Goal: Find specific page/section: Find specific page/section

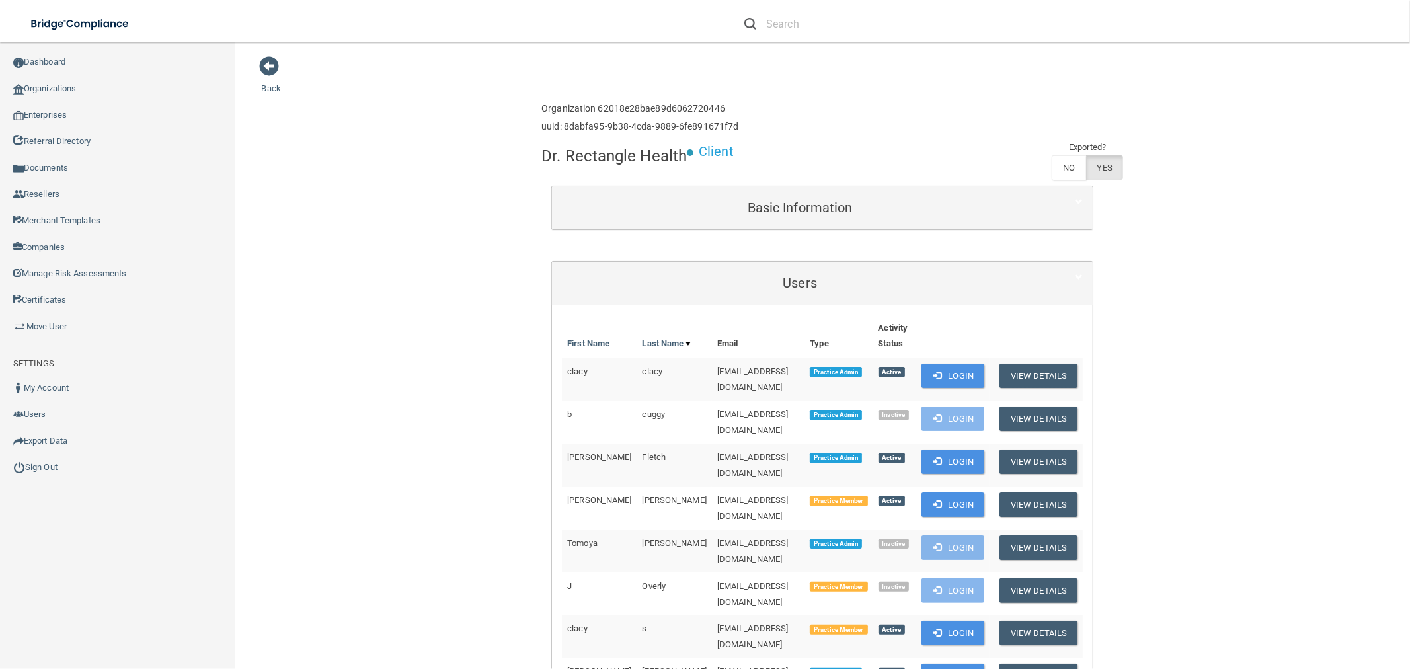
scroll to position [293, 0]
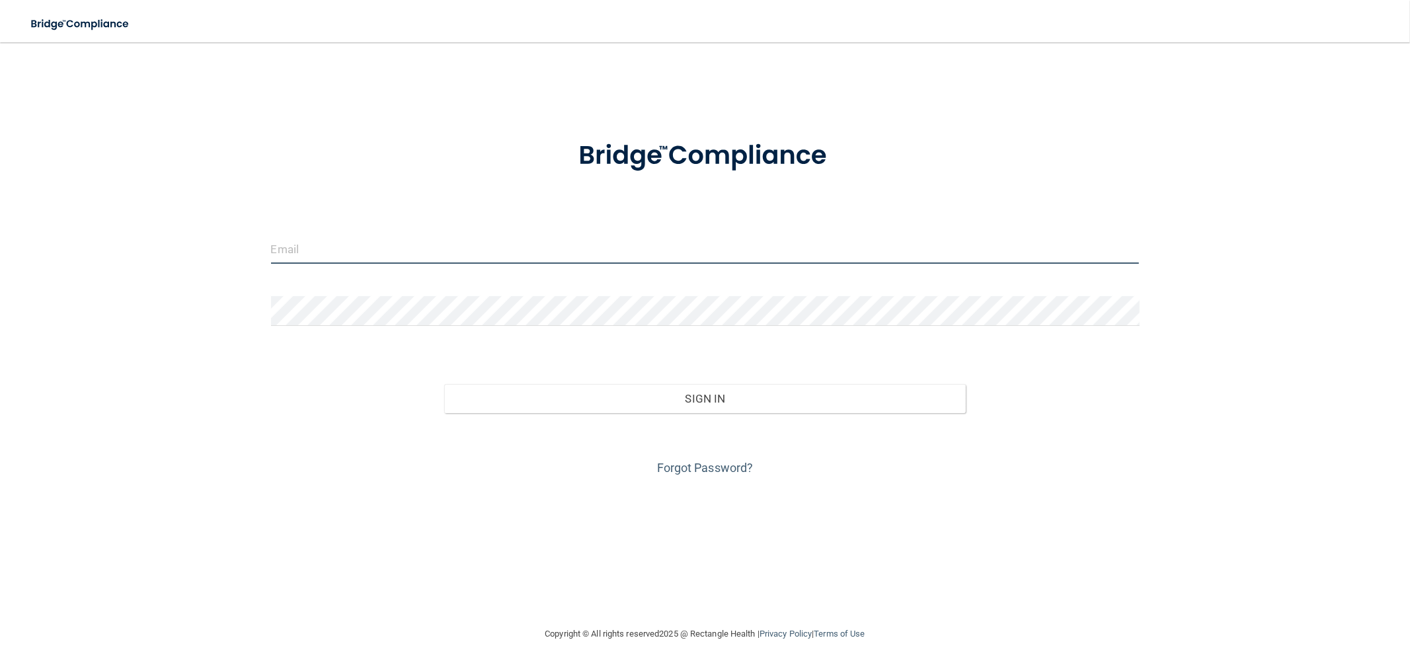
type input "[EMAIL_ADDRESS][DOMAIN_NAME]"
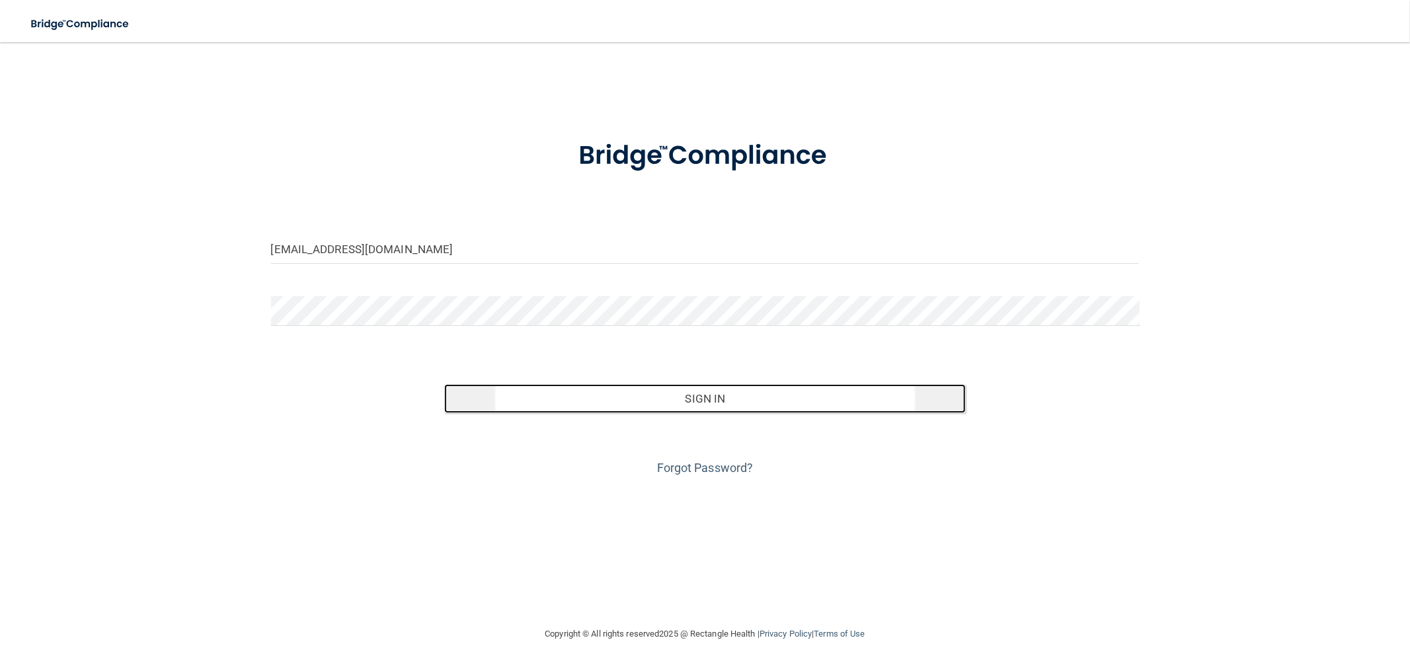
click at [821, 396] on button "Sign In" at bounding box center [704, 398] width 521 height 29
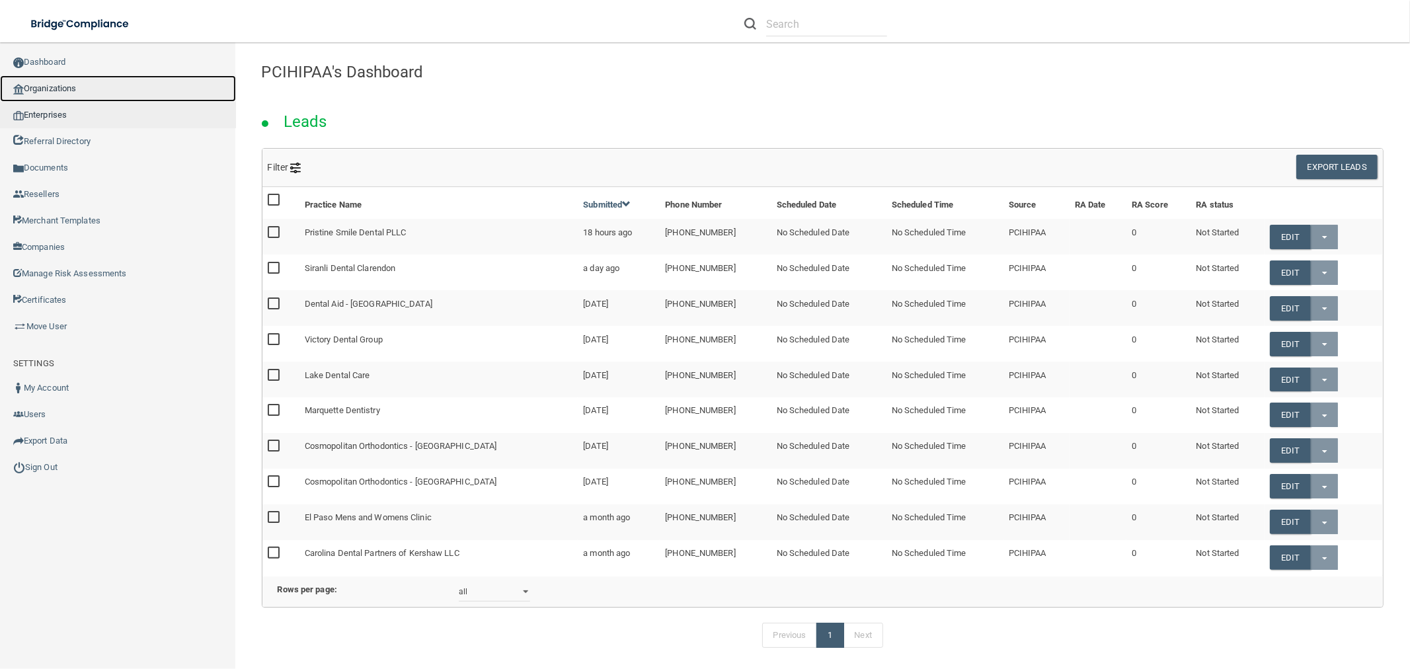
drag, startPoint x: 57, startPoint y: 80, endPoint x: 143, endPoint y: 110, distance: 91.1
click at [57, 79] on link "Organizations" at bounding box center [118, 88] width 236 height 26
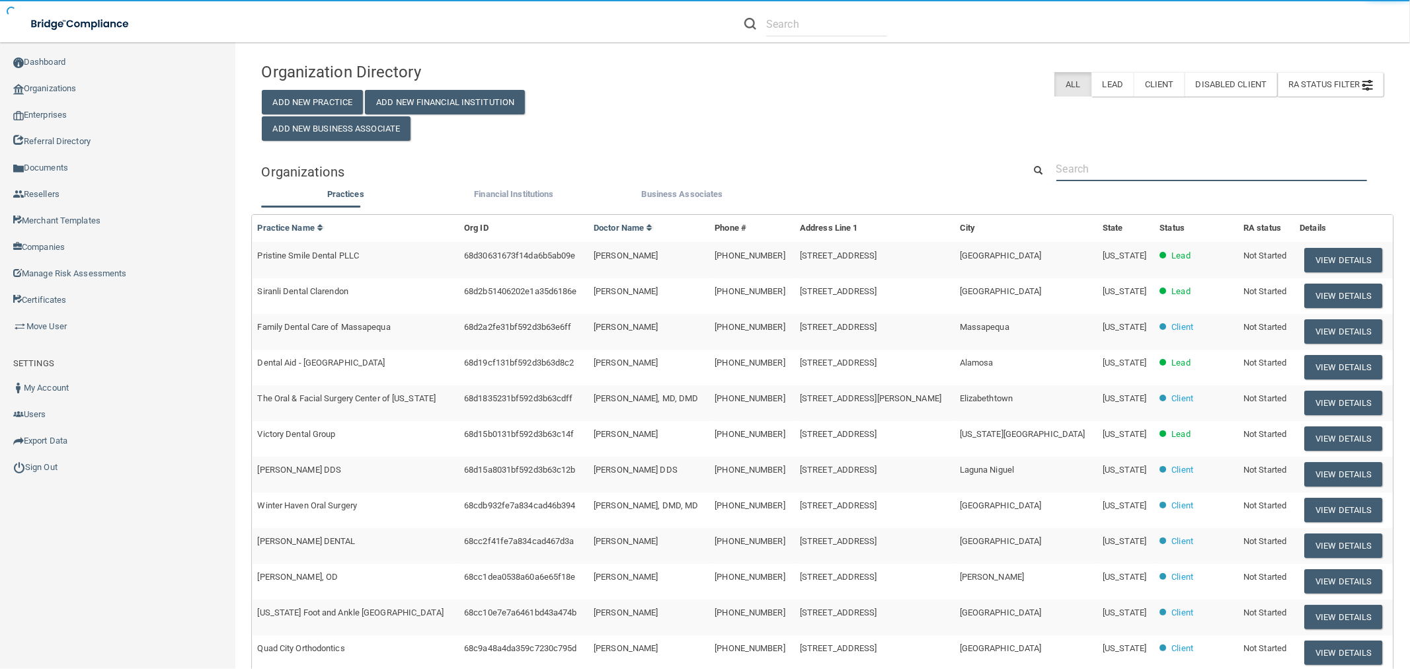
click at [1115, 178] on input "text" at bounding box center [1211, 169] width 311 height 24
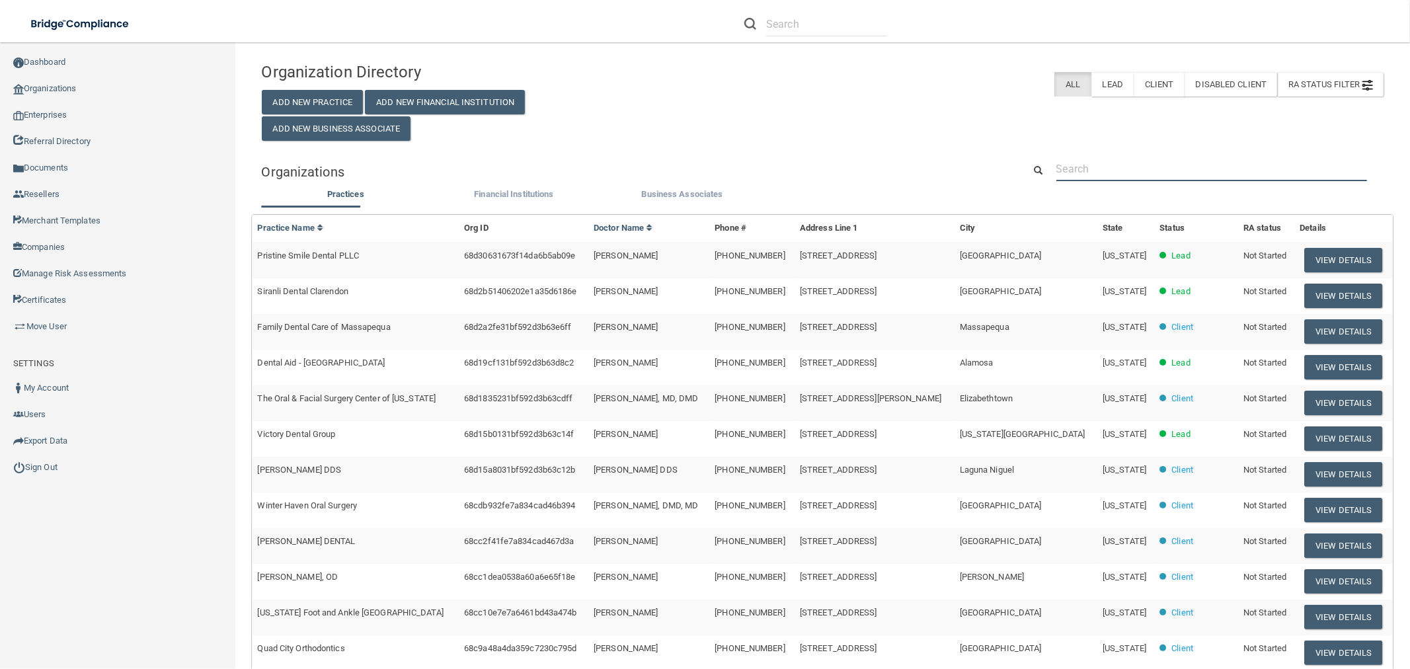
paste input "MJS Dental Management"
type input "MJS Dental Management"
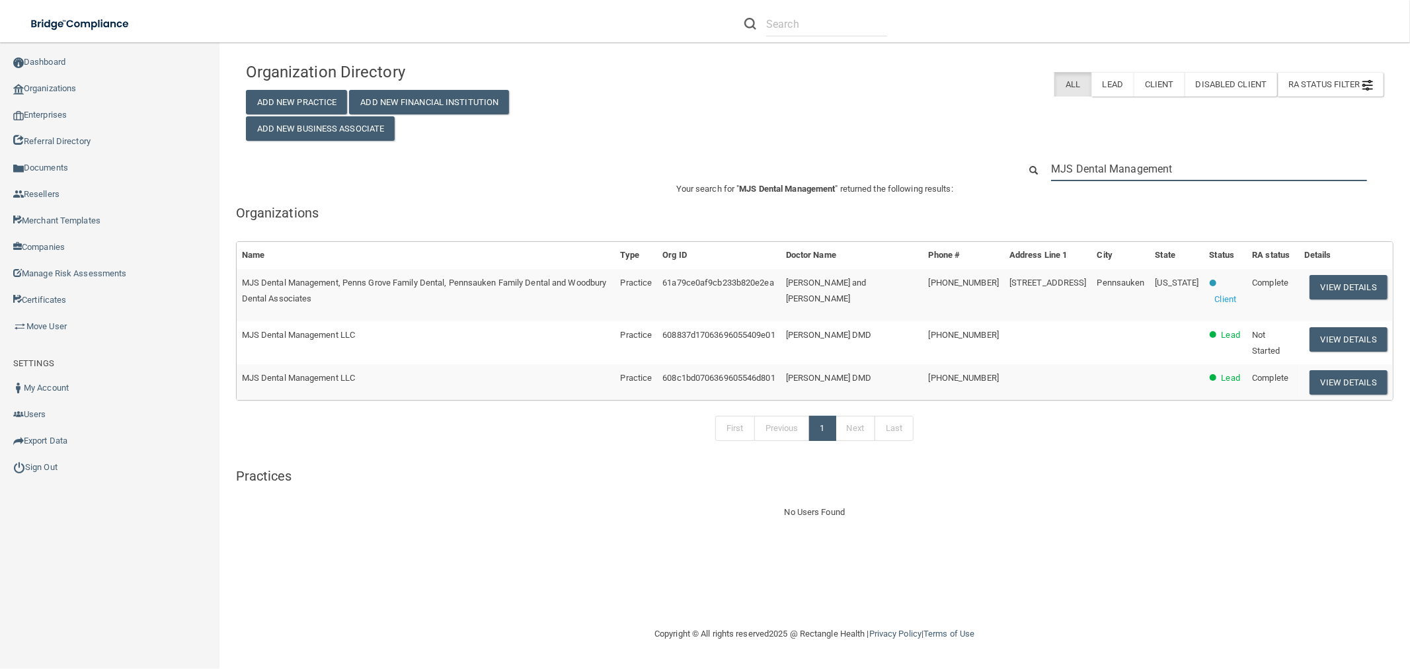
click at [1151, 169] on input "MJS Dental Management" at bounding box center [1209, 169] width 316 height 24
paste input "[PERSON_NAME], D.D.S. P.A."
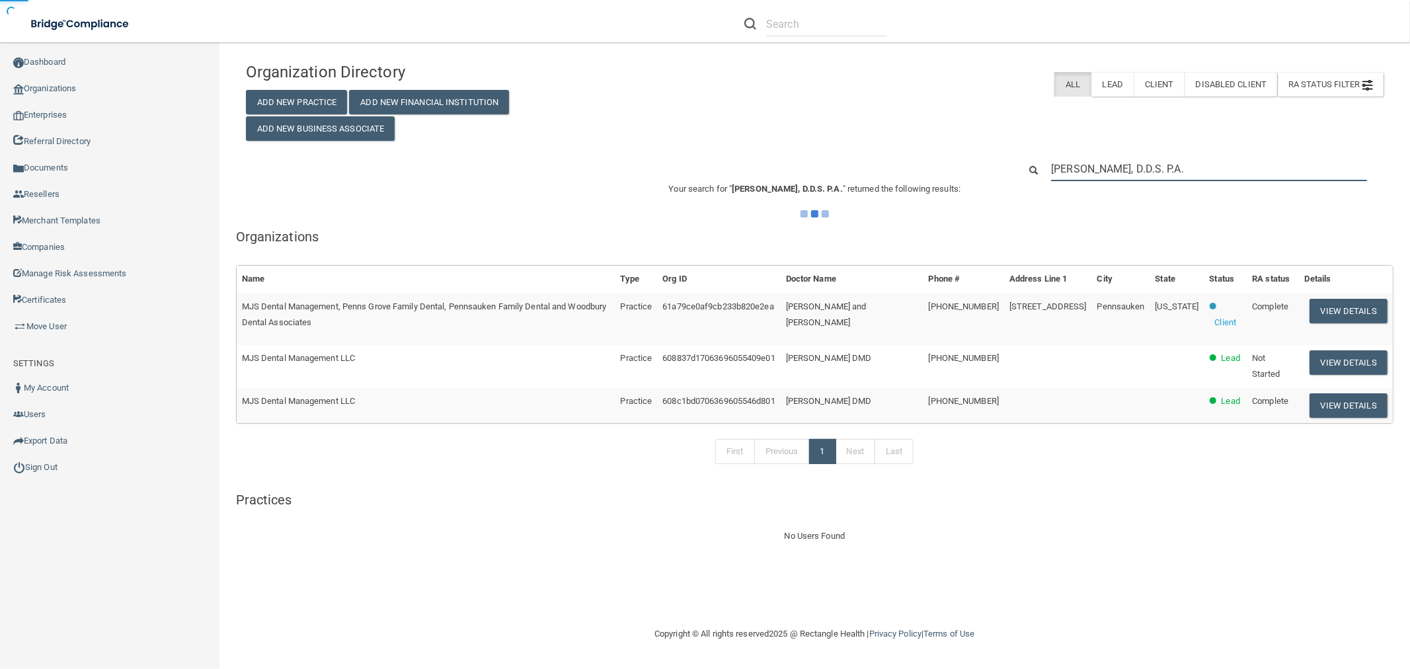
type input "[PERSON_NAME], D.D.S. P.A."
